Goal: Use online tool/utility: Utilize a website feature to perform a specific function

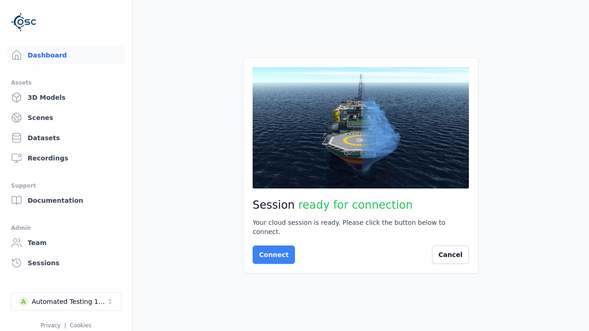
click at [271, 250] on button "Connect" at bounding box center [273, 255] width 42 height 18
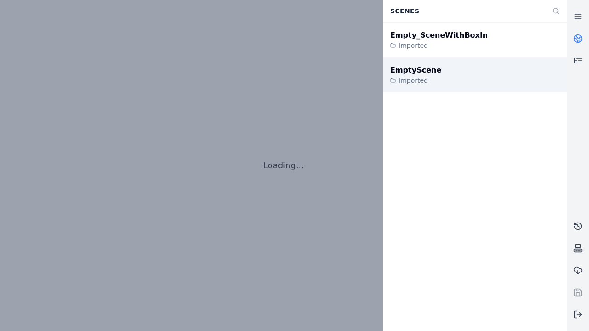
click at [410, 70] on div "EmptyScene" at bounding box center [415, 70] width 51 height 11
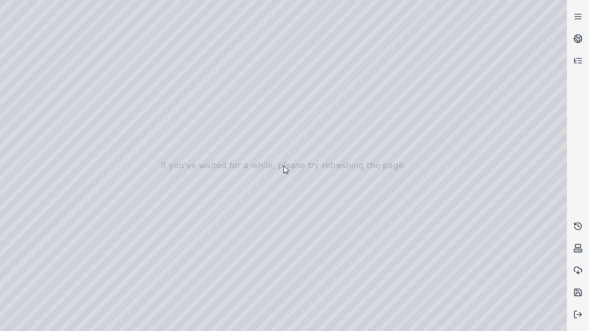
click at [2, 2] on div at bounding box center [283, 165] width 567 height 331
click at [3, 59] on div at bounding box center [283, 165] width 567 height 331
click at [0, 0] on div at bounding box center [283, 165] width 567 height 331
